Goal: Book appointment/travel/reservation

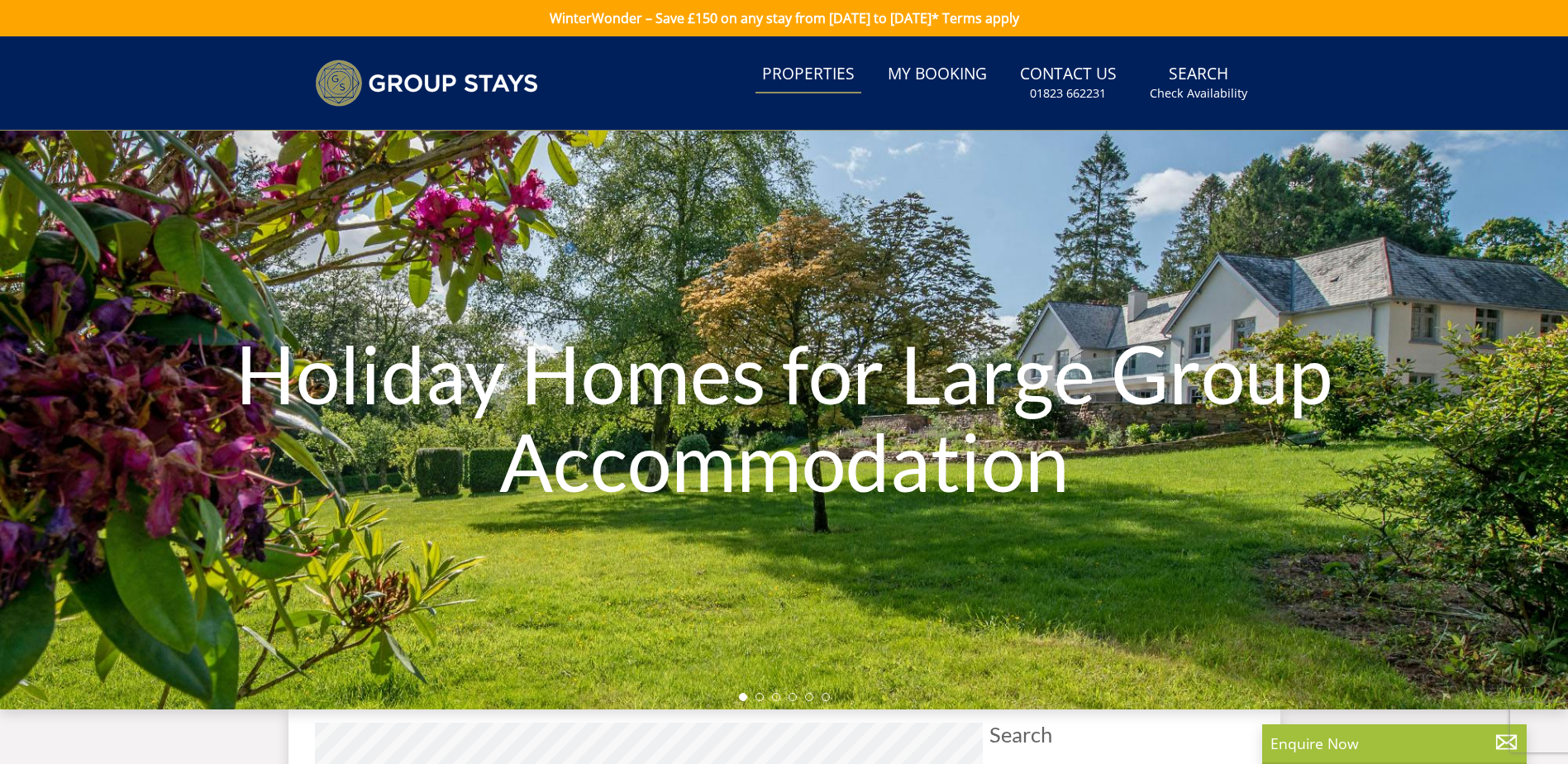
select select "10"
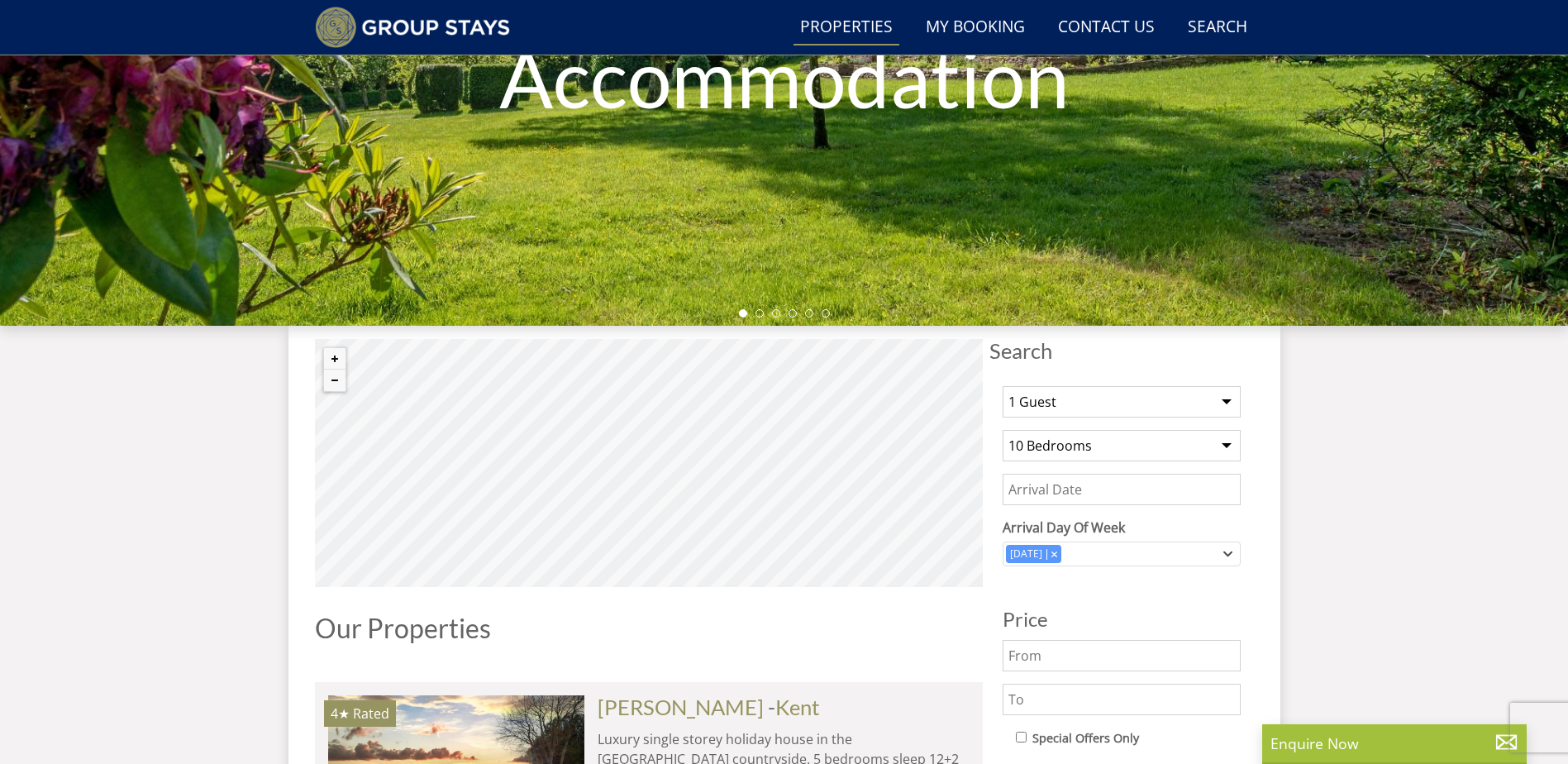
scroll to position [374, 0]
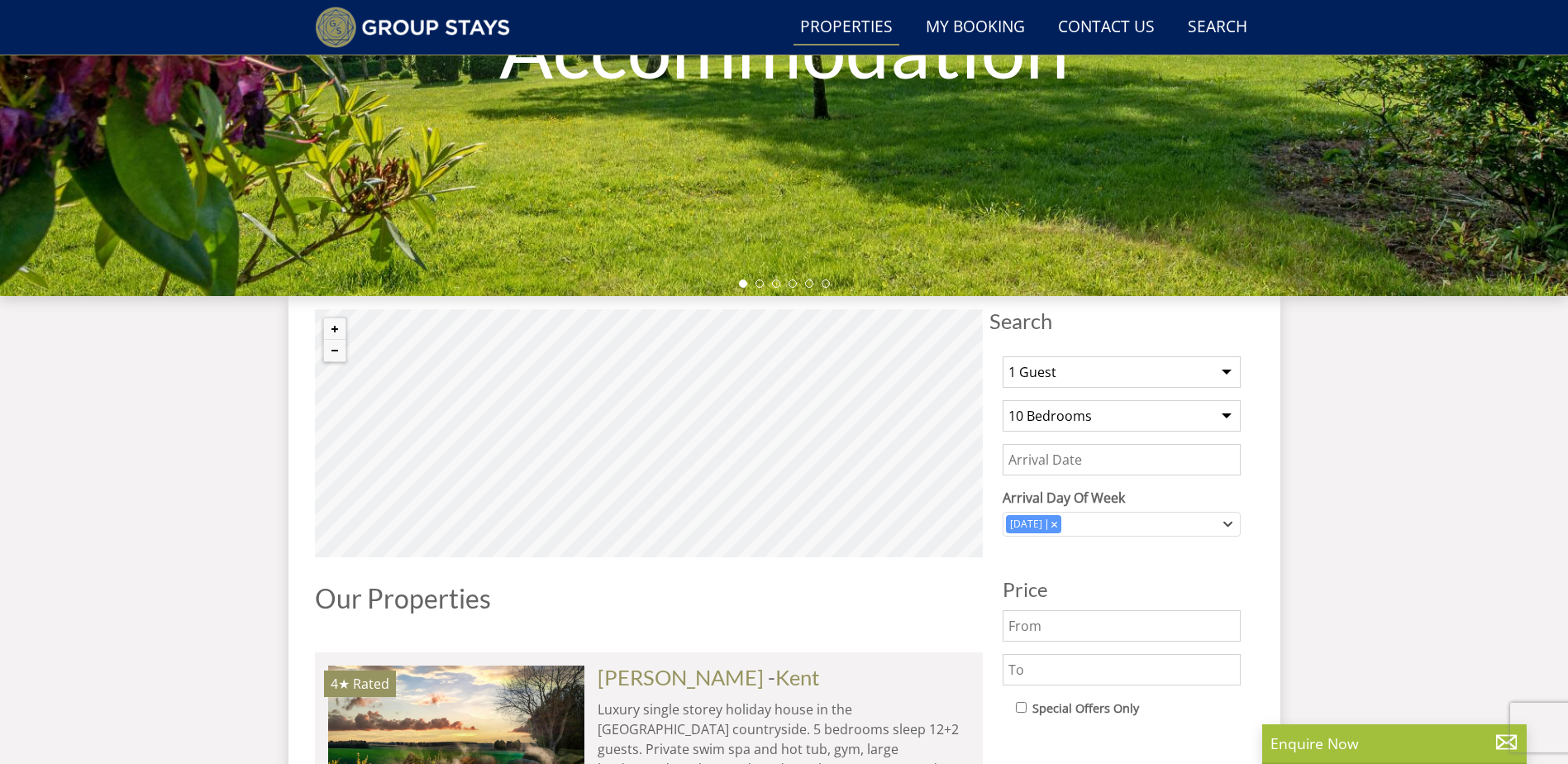
click at [1120, 376] on select "1 Guest 2 Guests 3 Guests 4 Guests 5 Guests 6 Guests 7 Guests 8 Guests 9 Guests…" at bounding box center [1122, 372] width 238 height 31
select select "32"
click at [1003, 357] on select "1 Guest 2 Guests 3 Guests 4 Guests 5 Guests 6 Guests 7 Guests 8 Guests 9 Guests…" at bounding box center [1122, 372] width 238 height 31
click at [1123, 413] on select "Any number of bedrooms 4 Bedrooms 5 Bedrooms 6 Bedrooms 7 Bedrooms 8 Bedrooms 9…" at bounding box center [1122, 415] width 238 height 31
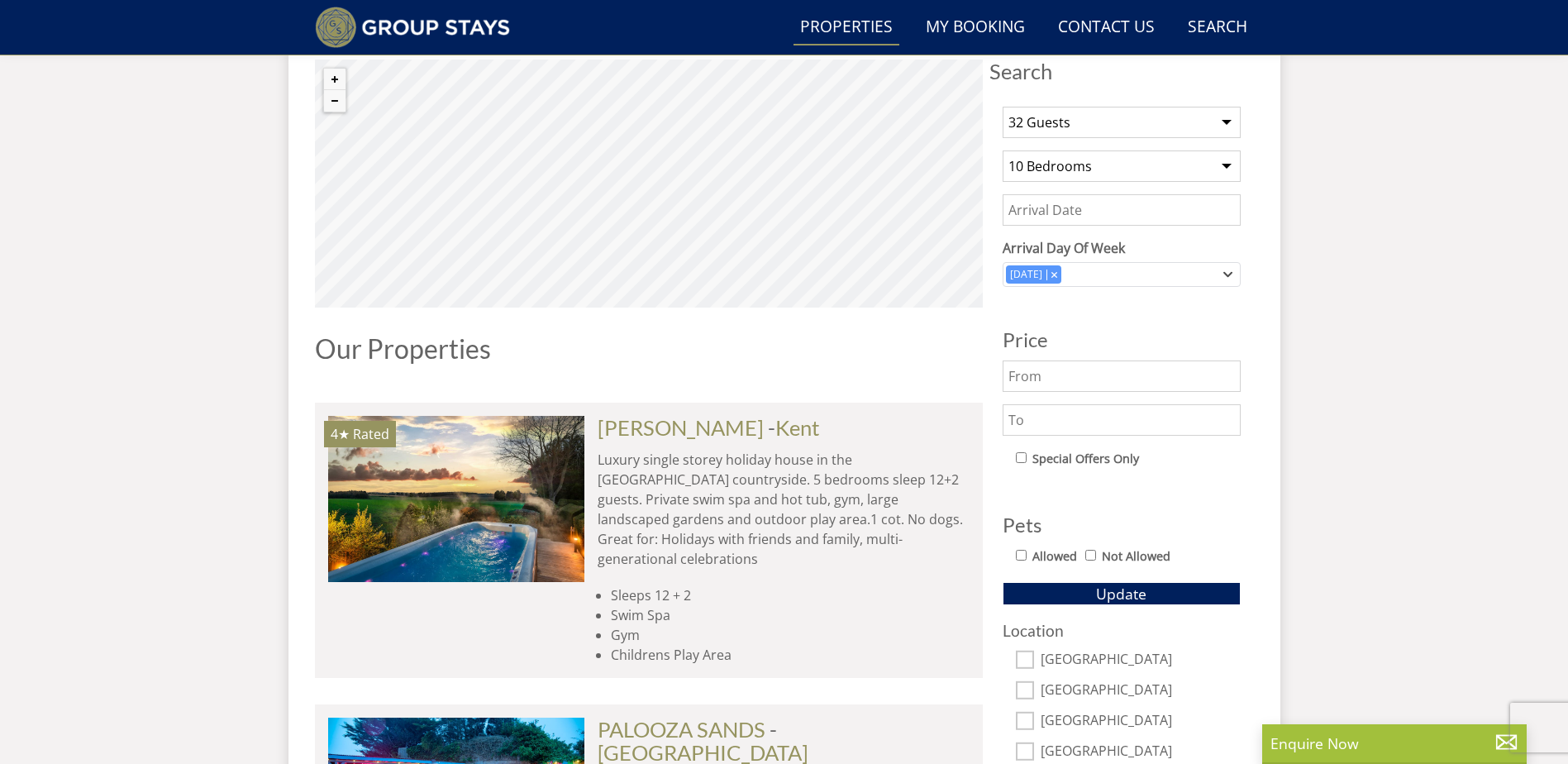
scroll to position [623, 0]
